Goal: Task Accomplishment & Management: Use online tool/utility

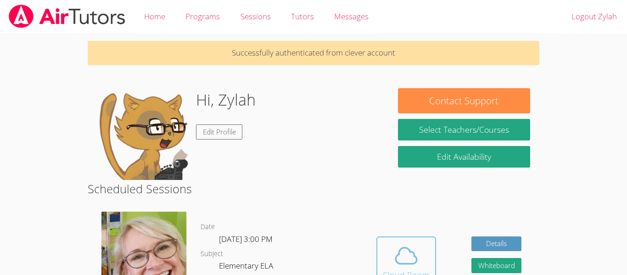
click at [408, 248] on icon at bounding box center [406, 256] width 21 height 16
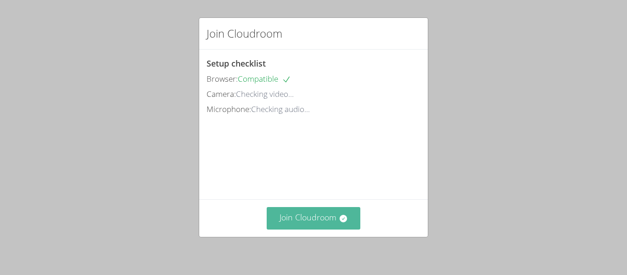
click at [291, 223] on button "Join Cloudroom" at bounding box center [314, 218] width 94 height 22
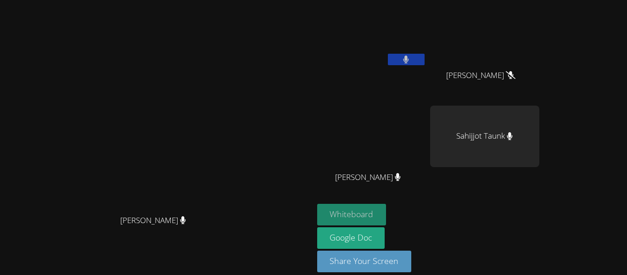
click at [386, 210] on button "Whiteboard" at bounding box center [351, 215] width 69 height 22
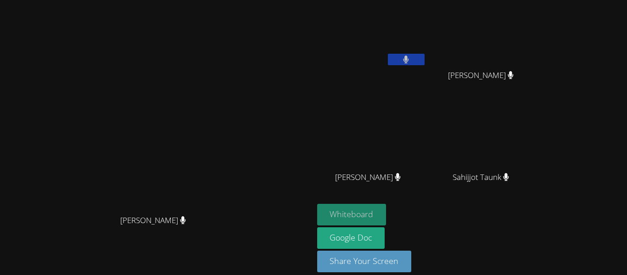
click at [386, 213] on button "Whiteboard" at bounding box center [351, 215] width 69 height 22
click at [386, 215] on button "Whiteboard" at bounding box center [351, 215] width 69 height 22
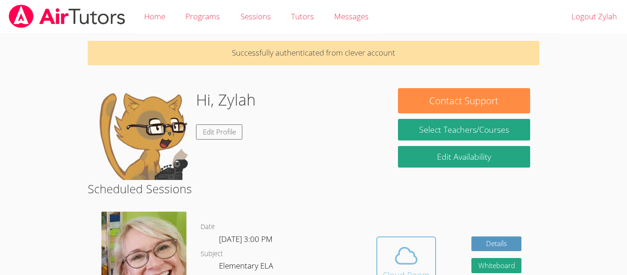
click at [405, 258] on icon at bounding box center [406, 256] width 26 height 26
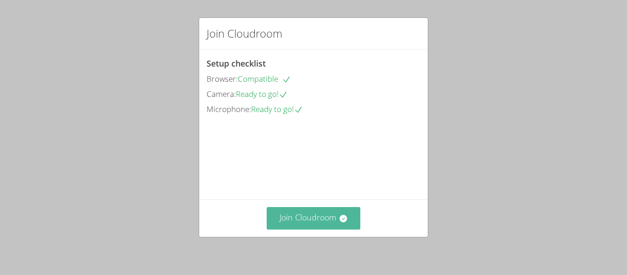
click at [312, 215] on button "Join Cloudroom" at bounding box center [314, 218] width 94 height 22
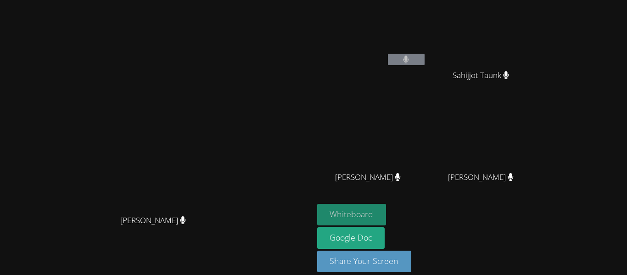
click at [386, 216] on button "Whiteboard" at bounding box center [351, 215] width 69 height 22
click at [425, 63] on button at bounding box center [406, 59] width 37 height 11
click at [425, 59] on button at bounding box center [406, 59] width 37 height 11
click at [401, 174] on icon at bounding box center [398, 177] width 6 height 8
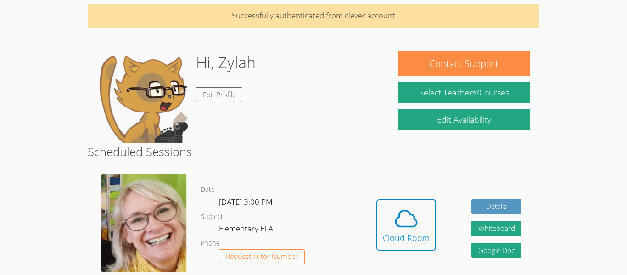
scroll to position [63, 0]
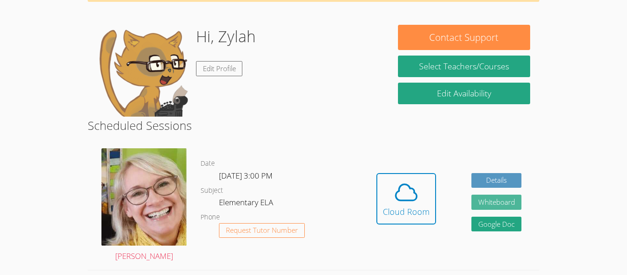
click at [505, 208] on button "Whiteboard" at bounding box center [496, 202] width 50 height 15
click at [145, 269] on div "[PERSON_NAME]" at bounding box center [144, 205] width 113 height 129
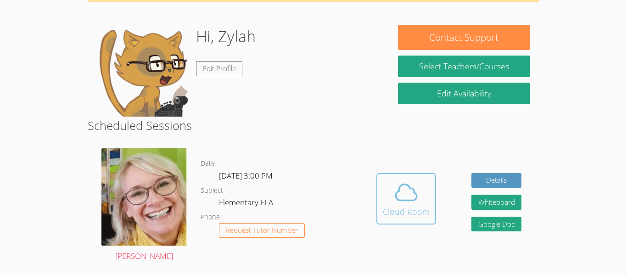
click at [392, 207] on div "Cloud Room" at bounding box center [406, 211] width 47 height 13
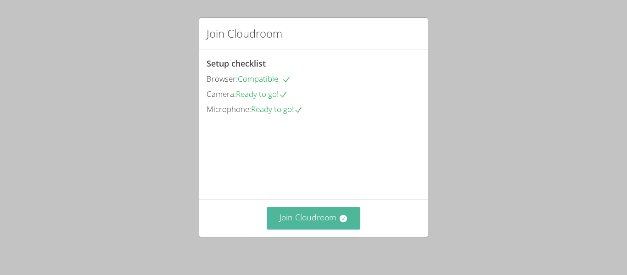
click at [303, 219] on button "Join Cloudroom" at bounding box center [314, 218] width 94 height 22
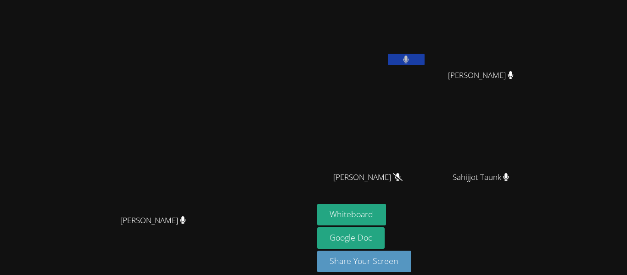
click at [425, 58] on button at bounding box center [406, 59] width 37 height 11
click at [411, 63] on icon at bounding box center [406, 60] width 10 height 8
click at [386, 210] on button "Whiteboard" at bounding box center [351, 215] width 69 height 22
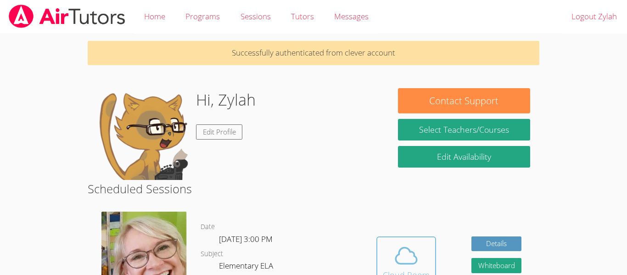
click at [408, 247] on icon at bounding box center [406, 256] width 26 height 26
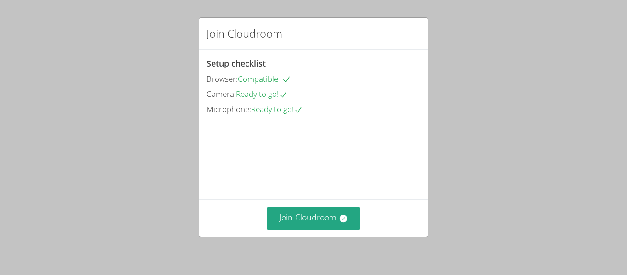
click at [302, 231] on div "Join Cloudroom" at bounding box center [313, 218] width 229 height 38
click at [297, 221] on button "Join Cloudroom" at bounding box center [314, 218] width 94 height 22
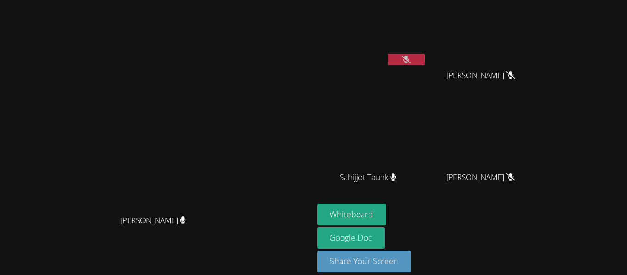
click at [411, 56] on icon at bounding box center [406, 60] width 10 height 8
click at [278, 8] on div "[PERSON_NAME] [PERSON_NAME]" at bounding box center [157, 143] width 306 height 278
drag, startPoint x: 281, startPoint y: 12, endPoint x: 305, endPoint y: 56, distance: 49.5
click at [305, 56] on div "[PERSON_NAME] [PERSON_NAME]" at bounding box center [157, 143] width 306 height 278
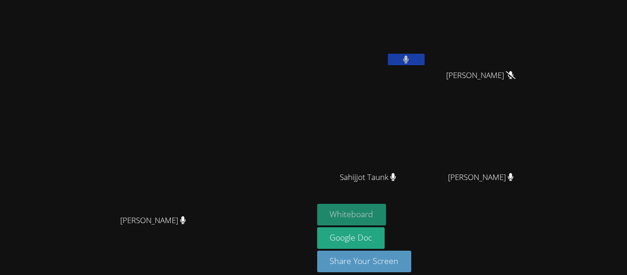
click at [386, 209] on button "Whiteboard" at bounding box center [351, 215] width 69 height 22
click at [386, 204] on button "Whiteboard" at bounding box center [351, 215] width 69 height 22
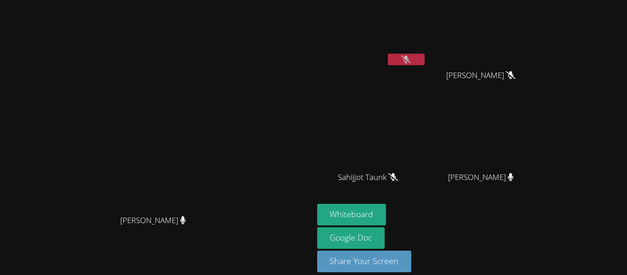
click at [425, 56] on button at bounding box center [406, 59] width 37 height 11
click at [425, 61] on button at bounding box center [406, 59] width 37 height 11
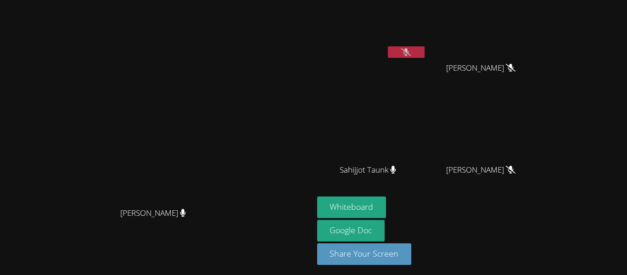
scroll to position [10, 0]
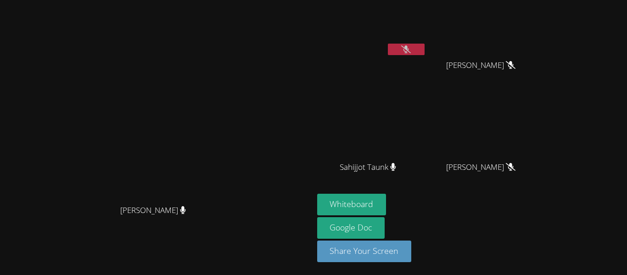
click at [425, 54] on button at bounding box center [406, 49] width 37 height 11
click at [411, 45] on icon at bounding box center [406, 49] width 10 height 8
click at [411, 50] on icon at bounding box center [406, 49] width 10 height 8
click at [425, 54] on button at bounding box center [406, 49] width 37 height 11
click at [426, 39] on video at bounding box center [371, 25] width 109 height 62
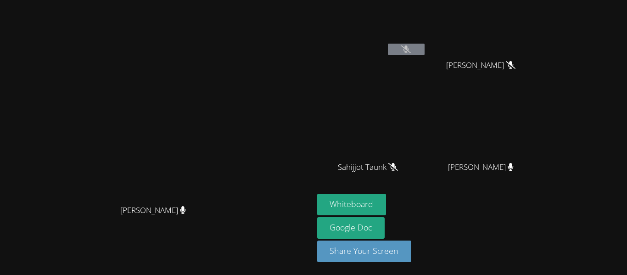
click at [425, 54] on button at bounding box center [406, 49] width 37 height 11
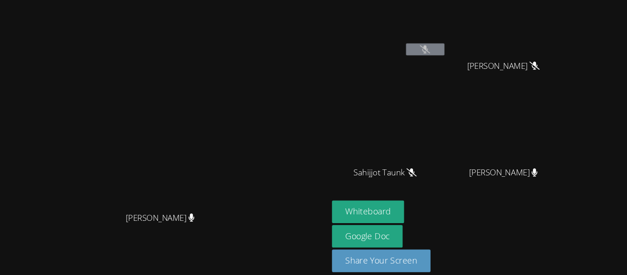
click at [534, 138] on video at bounding box center [484, 126] width 109 height 62
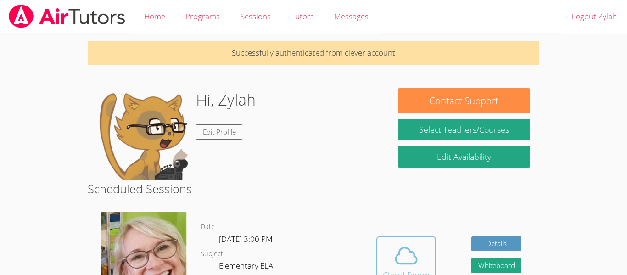
click at [411, 269] on div "Cloud Room" at bounding box center [406, 275] width 47 height 13
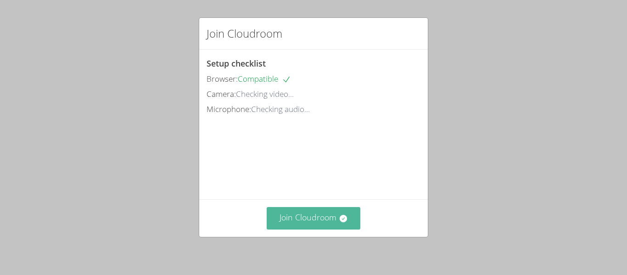
click at [316, 218] on button "Join Cloudroom" at bounding box center [314, 218] width 94 height 22
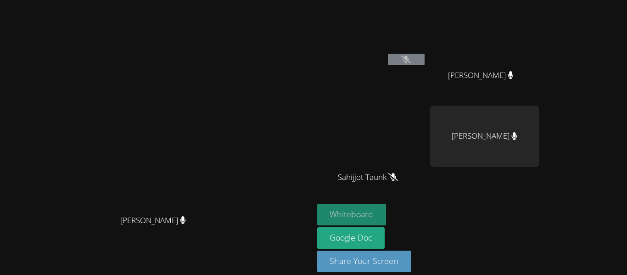
click at [386, 211] on button "Whiteboard" at bounding box center [351, 215] width 69 height 22
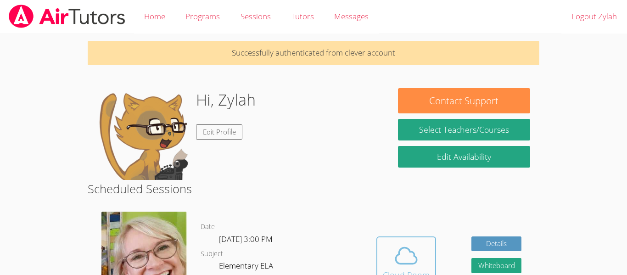
click at [416, 258] on icon at bounding box center [406, 256] width 21 height 16
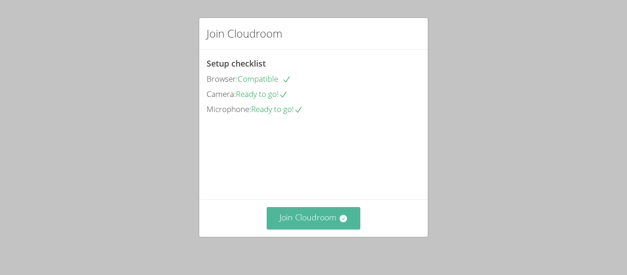
click at [316, 214] on button "Join Cloudroom" at bounding box center [314, 218] width 94 height 22
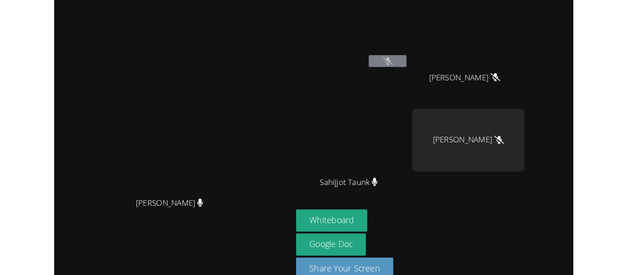
scroll to position [12, 0]
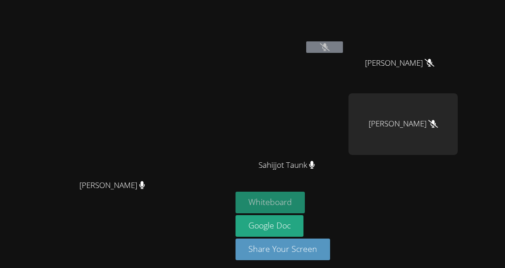
click at [305, 202] on button "Whiteboard" at bounding box center [269, 202] width 69 height 22
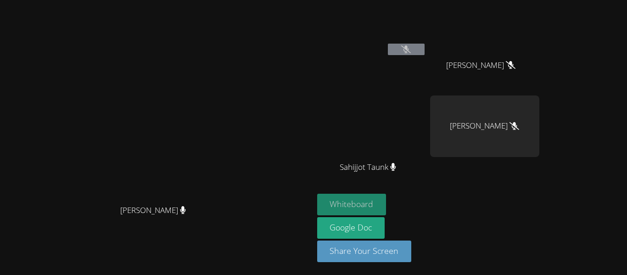
scroll to position [10, 0]
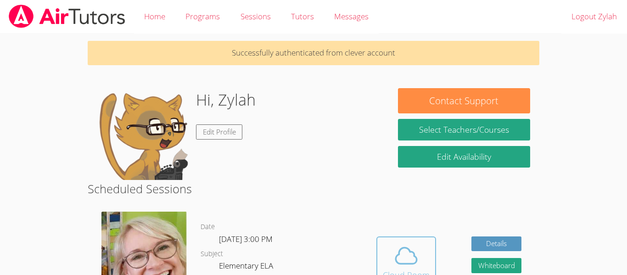
click at [398, 252] on icon at bounding box center [406, 256] width 21 height 16
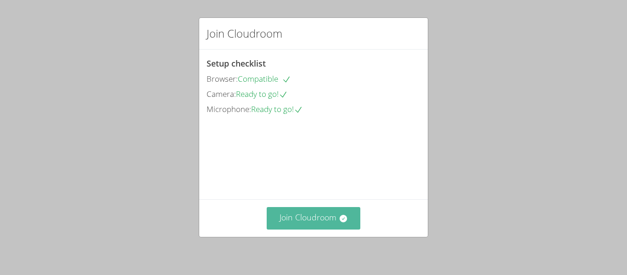
click at [282, 223] on button "Join Cloudroom" at bounding box center [314, 218] width 94 height 22
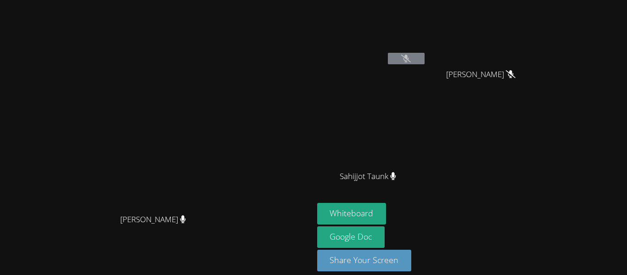
scroll to position [10, 0]
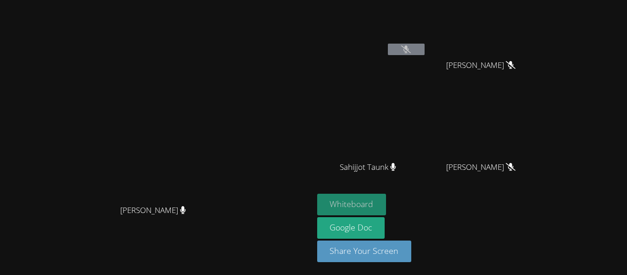
click at [386, 200] on button "Whiteboard" at bounding box center [351, 205] width 69 height 22
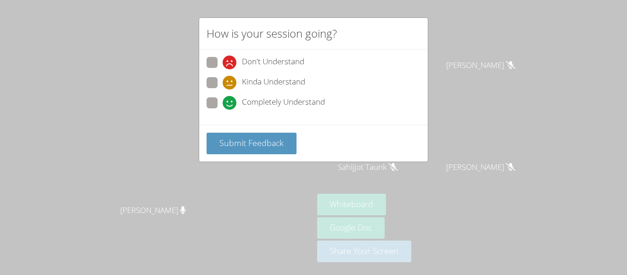
click at [207, 68] on label "Don't Understand" at bounding box center [256, 63] width 98 height 12
click at [223, 65] on input "Don't Understand" at bounding box center [227, 61] width 8 height 8
radio input "true"
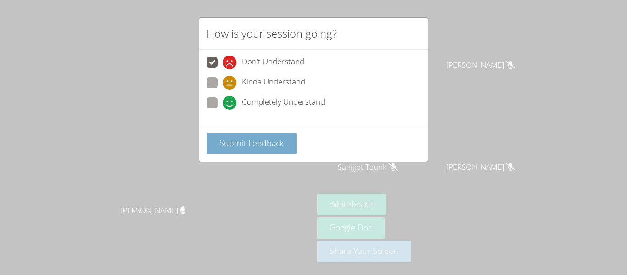
click at [276, 149] on button "Submit Feedback" at bounding box center [252, 144] width 90 height 22
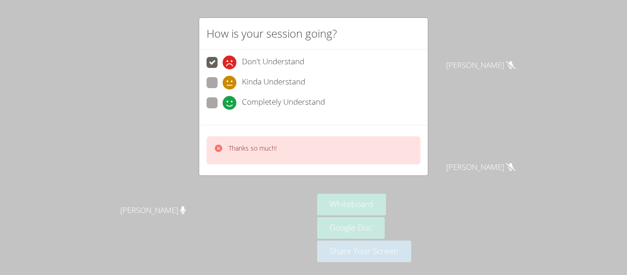
click at [89, 161] on div "How is your session going? Don't Understand Kinda Understand Completely Underst…" at bounding box center [313, 137] width 627 height 275
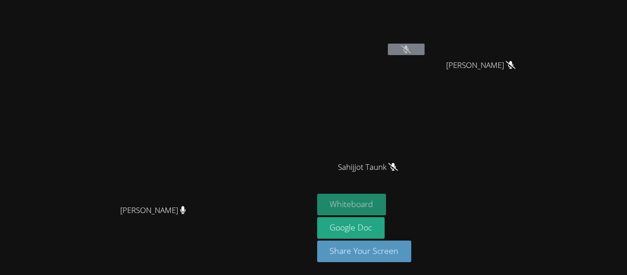
click at [386, 208] on button "Whiteboard" at bounding box center [351, 205] width 69 height 22
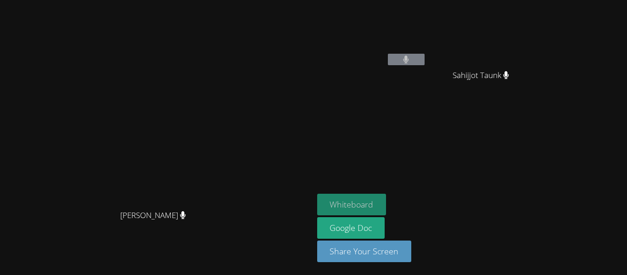
scroll to position [0, 0]
